Goal: Find specific page/section: Find specific page/section

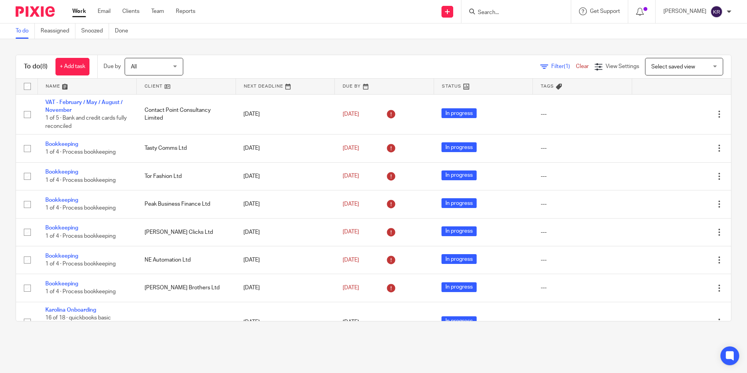
click at [172, 67] on span "All" at bounding box center [151, 66] width 41 height 16
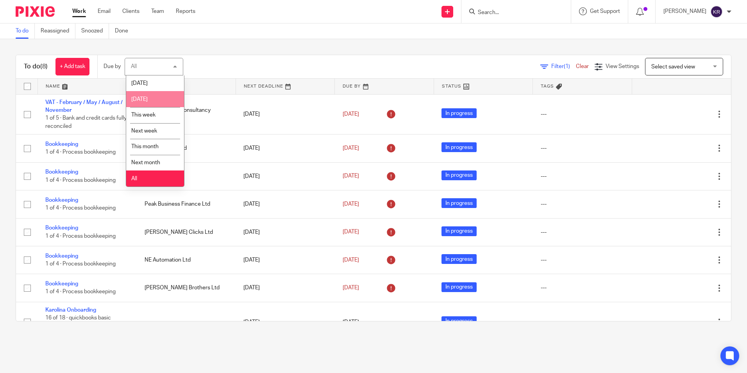
click at [165, 102] on li "[DATE]" at bounding box center [155, 99] width 58 height 16
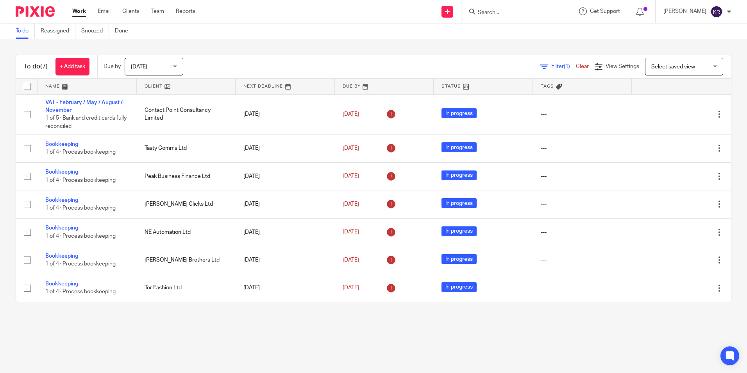
click at [174, 67] on div "[DATE] [DATE]" at bounding box center [154, 67] width 59 height 18
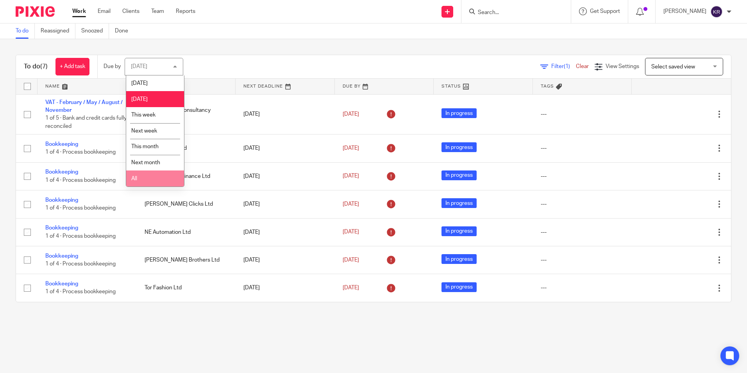
click at [166, 178] on li "All" at bounding box center [155, 178] width 58 height 16
